Goal: Check status

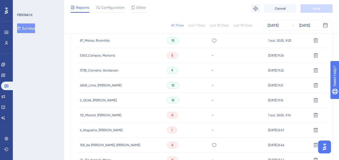
scroll to position [211, 0]
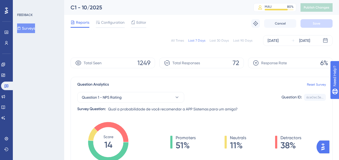
click at [181, 40] on div "All Times" at bounding box center [177, 40] width 13 height 4
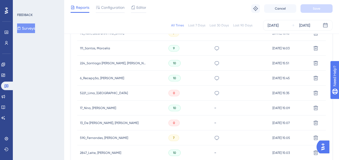
scroll to position [235, 0]
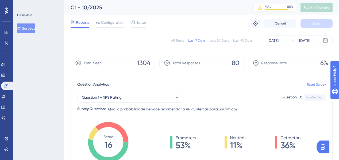
click at [174, 41] on div "All Times" at bounding box center [177, 40] width 13 height 4
